Goal: Communication & Community: Answer question/provide support

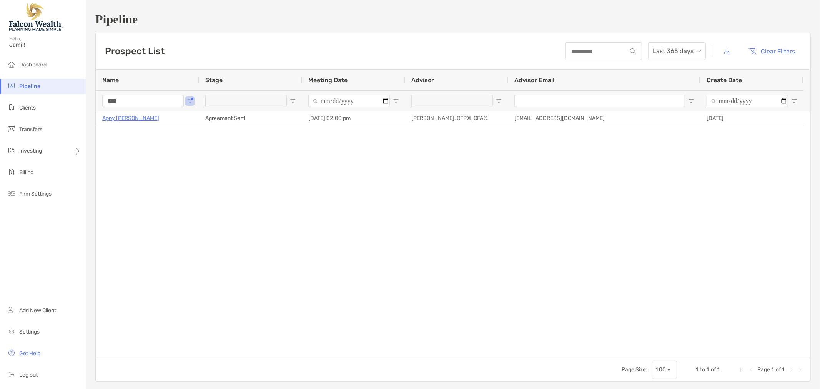
click at [145, 99] on input "****" at bounding box center [142, 101] width 81 height 12
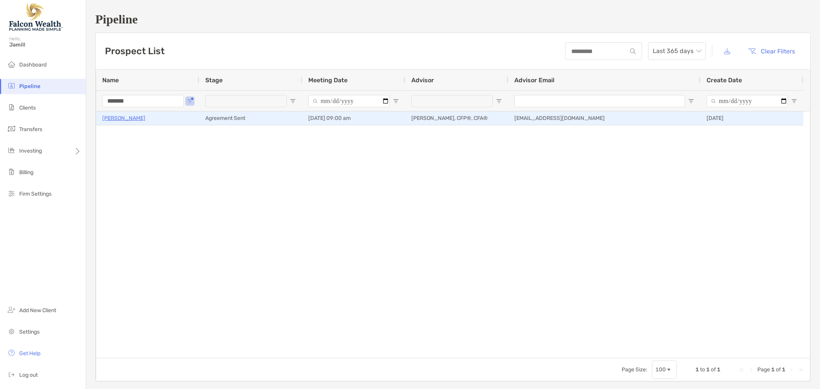
type input "*******"
click at [124, 121] on p "[PERSON_NAME]" at bounding box center [123, 118] width 43 height 10
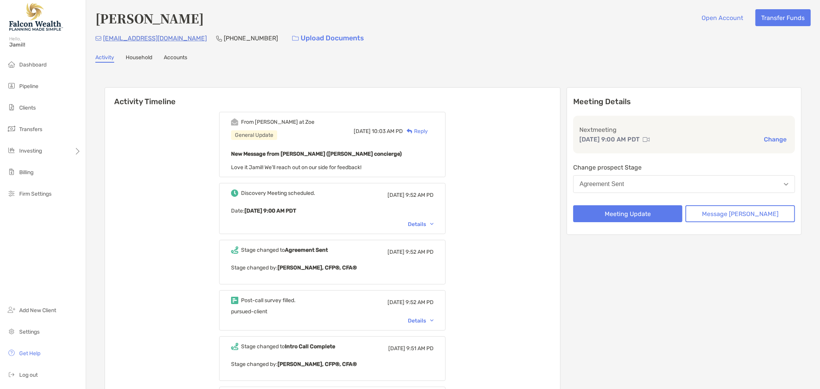
click at [428, 219] on div "Discovery Meeting scheduled. [DATE] 9:52 AM PD Date : [DATE] 9:00 AM PDT Details" at bounding box center [332, 208] width 226 height 51
click at [428, 221] on div "Details" at bounding box center [421, 224] width 26 height 7
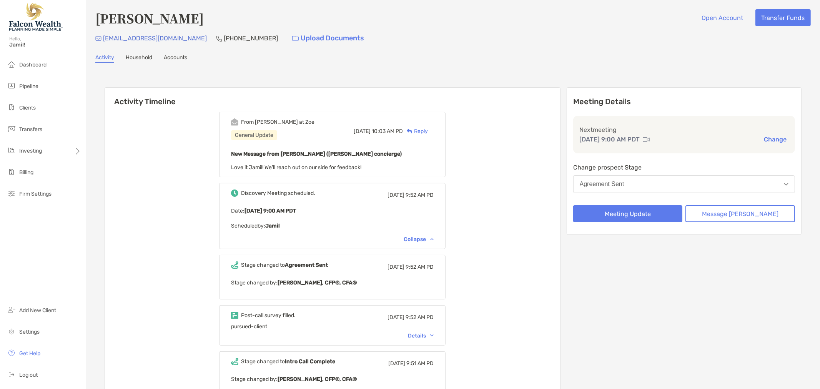
click at [431, 242] on div "Discovery Meeting scheduled. [DATE] 9:52 AM PD Date : [DATE] 9:00 AM PDT Schedu…" at bounding box center [332, 216] width 226 height 66
click at [426, 236] on div "Collapse" at bounding box center [418, 239] width 30 height 7
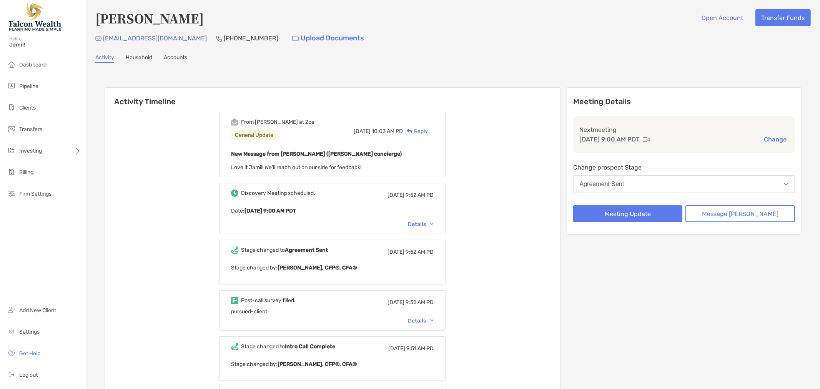
click at [425, 323] on div "Post-call survey filled. [DATE] 9:52 AM PD pursued-client Details" at bounding box center [332, 310] width 226 height 40
click at [425, 319] on div "Details" at bounding box center [421, 320] width 26 height 7
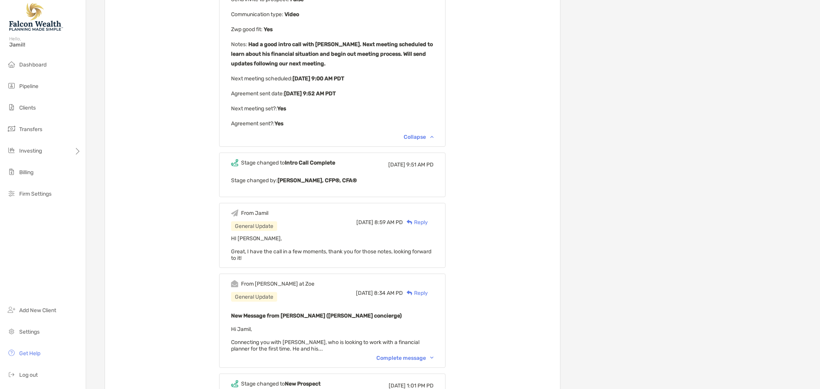
scroll to position [384, 0]
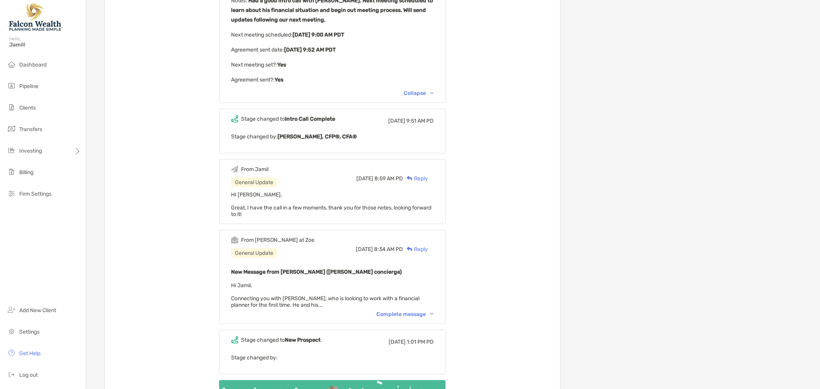
click at [402, 311] on div "Complete message" at bounding box center [404, 314] width 57 height 7
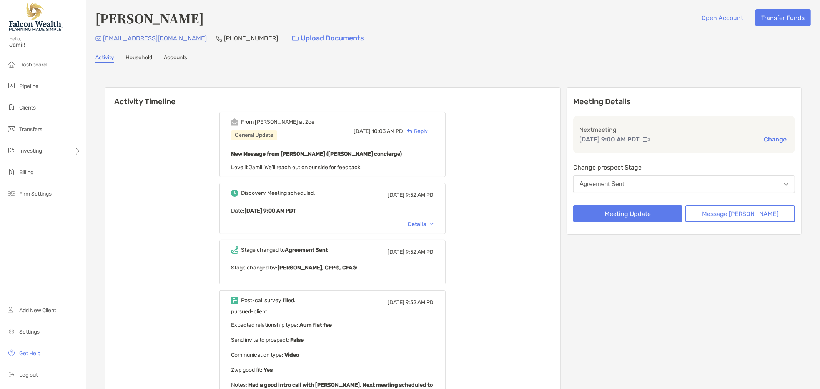
scroll to position [43, 0]
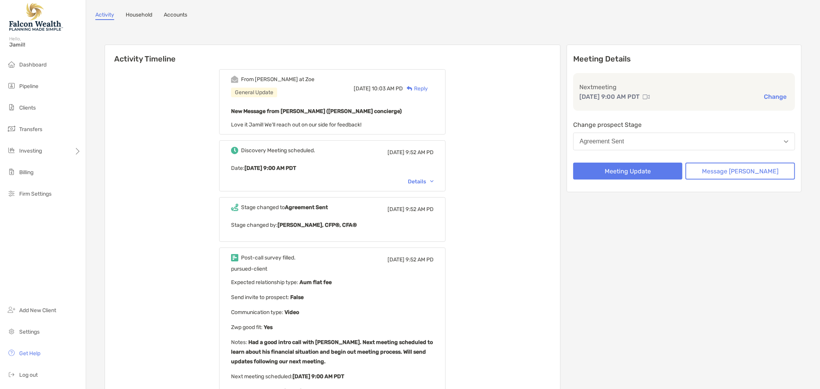
click at [428, 85] on div "Reply" at bounding box center [415, 89] width 25 height 8
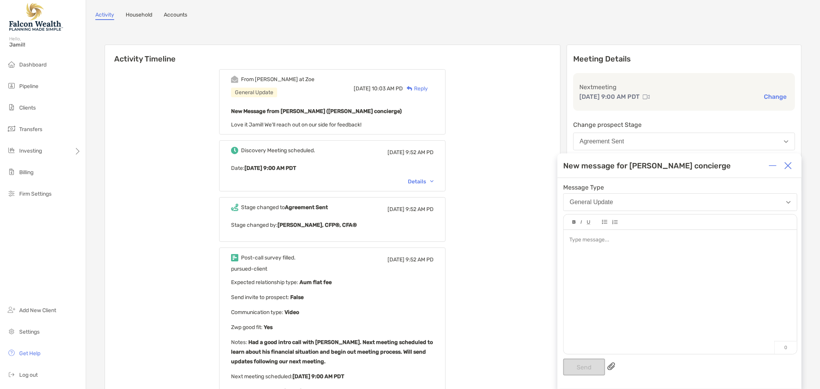
click at [644, 272] on div at bounding box center [679, 288] width 233 height 116
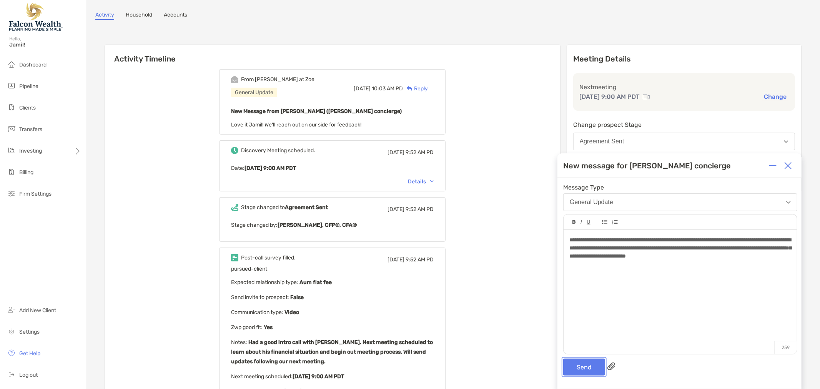
click at [580, 366] on button "Send" at bounding box center [584, 366] width 42 height 17
